Goal: Task Accomplishment & Management: Use online tool/utility

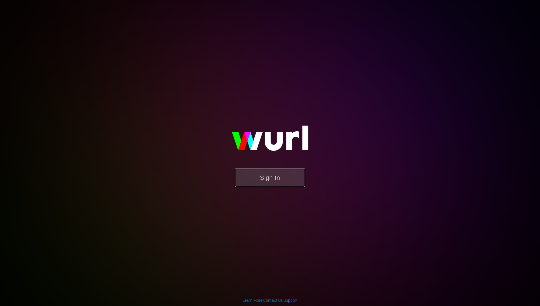
click at [272, 176] on button "Sign In" at bounding box center [270, 177] width 71 height 18
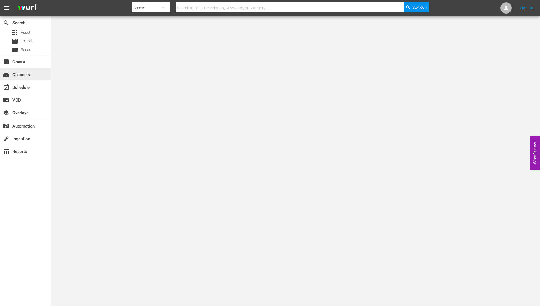
click at [19, 73] on div "subscriptions Channels" at bounding box center [16, 73] width 32 height 5
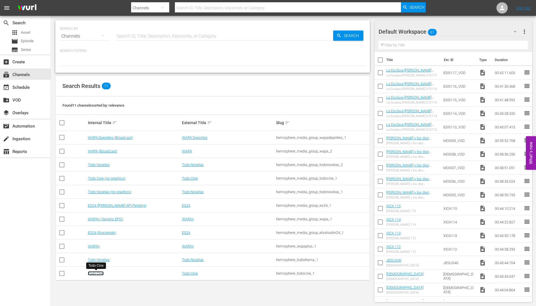
click at [97, 272] on link "Todo Cine" at bounding box center [96, 273] width 16 height 4
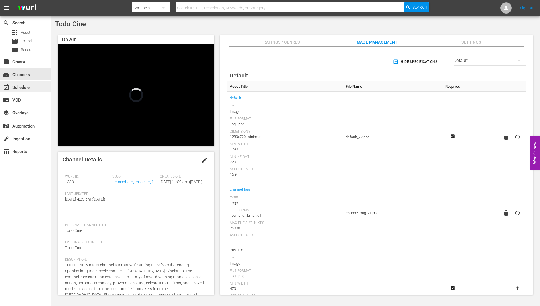
click at [25, 86] on div "event_available Schedule" at bounding box center [16, 86] width 32 height 5
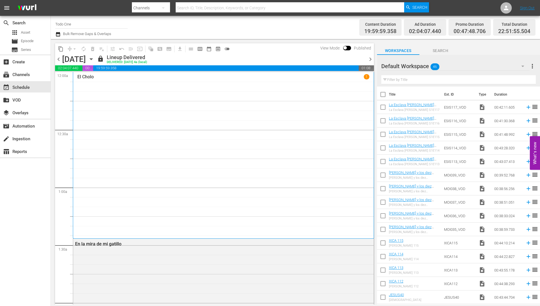
click at [92, 59] on icon "button" at bounding box center [91, 59] width 3 height 1
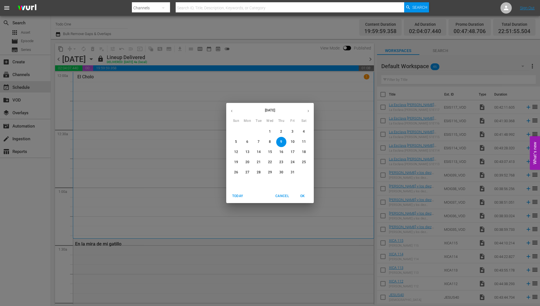
click at [292, 170] on p "31" at bounding box center [293, 172] width 4 height 5
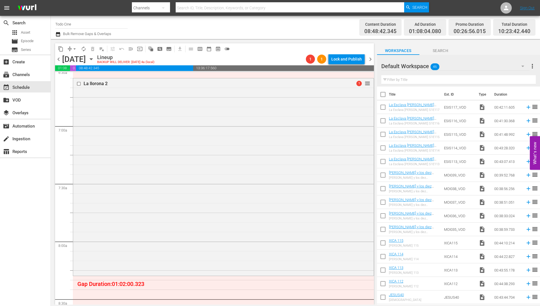
scroll to position [681, 0]
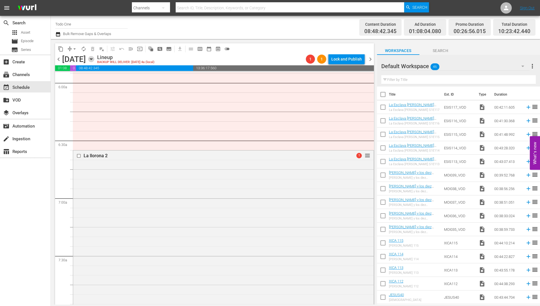
click at [94, 58] on icon "button" at bounding box center [91, 59] width 6 height 6
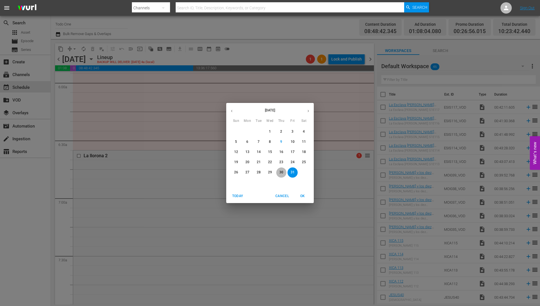
click at [282, 172] on p "30" at bounding box center [282, 172] width 4 height 5
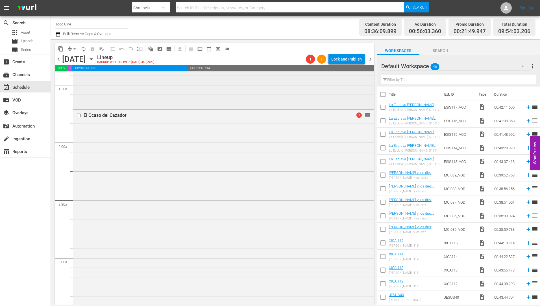
scroll to position [28, 0]
click at [92, 59] on icon "button" at bounding box center [91, 59] width 3 height 1
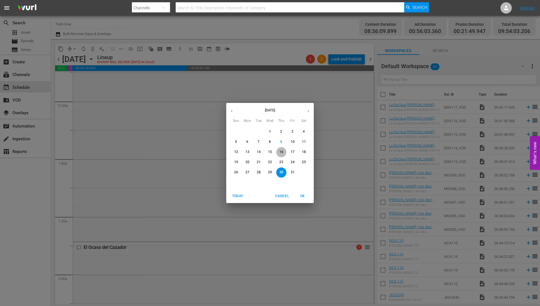
click at [281, 150] on p "16" at bounding box center [282, 152] width 4 height 5
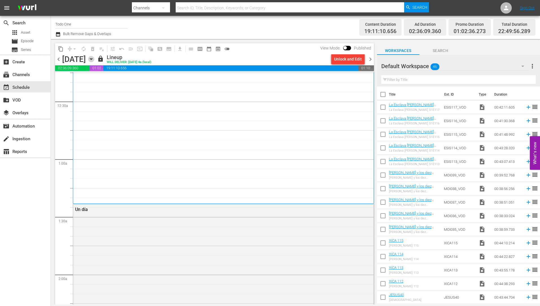
click at [94, 58] on icon "button" at bounding box center [91, 59] width 6 height 6
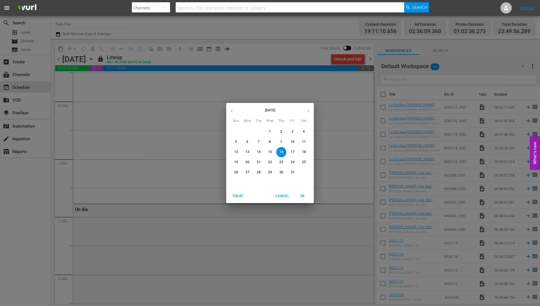
click at [293, 161] on p "24" at bounding box center [293, 162] width 4 height 5
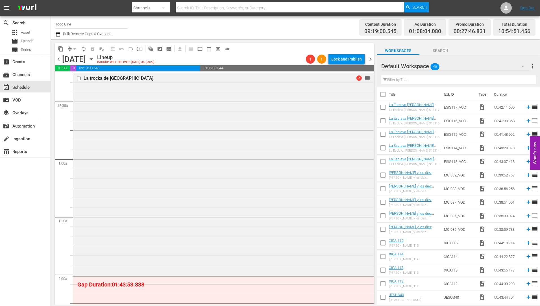
click at [92, 59] on icon "button" at bounding box center [91, 59] width 3 height 1
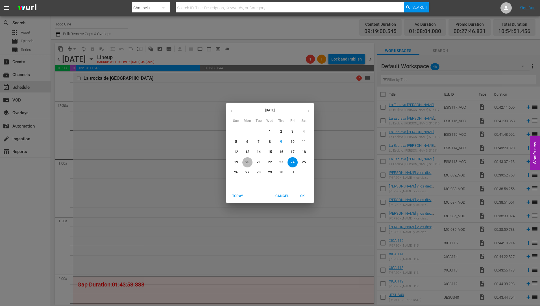
click at [246, 161] on p "20" at bounding box center [248, 162] width 4 height 5
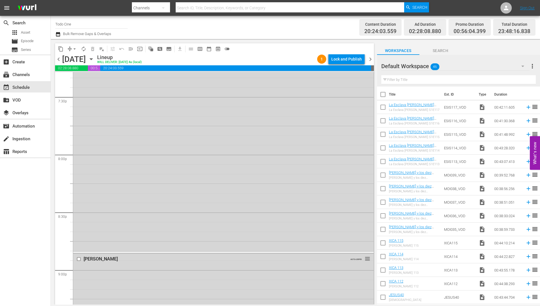
scroll to position [2054, 0]
click at [94, 58] on icon "button" at bounding box center [91, 59] width 6 height 6
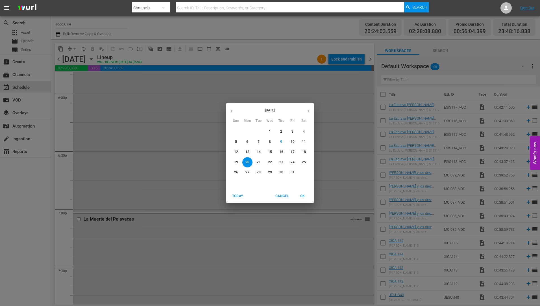
click at [258, 162] on p "21" at bounding box center [259, 162] width 4 height 5
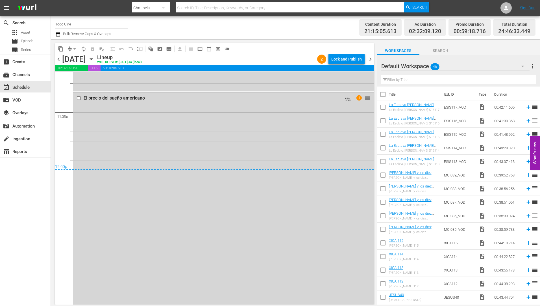
scroll to position [2681, 0]
